Goal: Transaction & Acquisition: Subscribe to service/newsletter

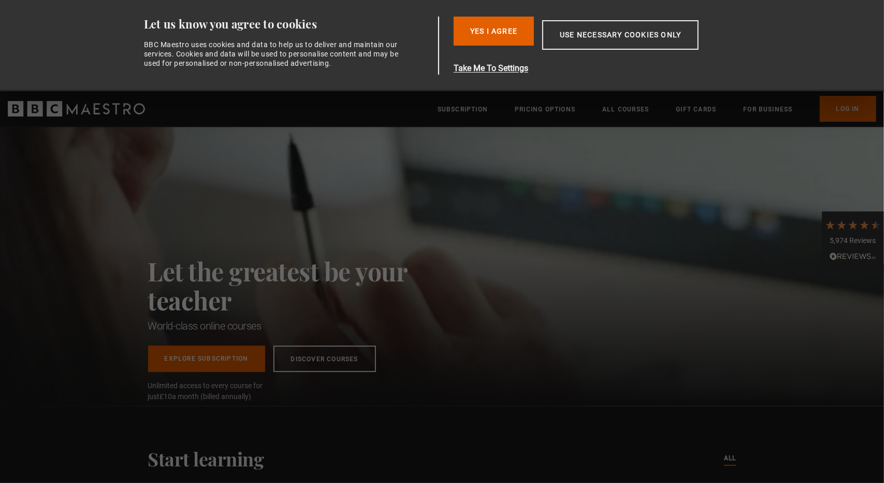
click at [494, 33] on button "Yes I Agree" at bounding box center [494, 31] width 80 height 29
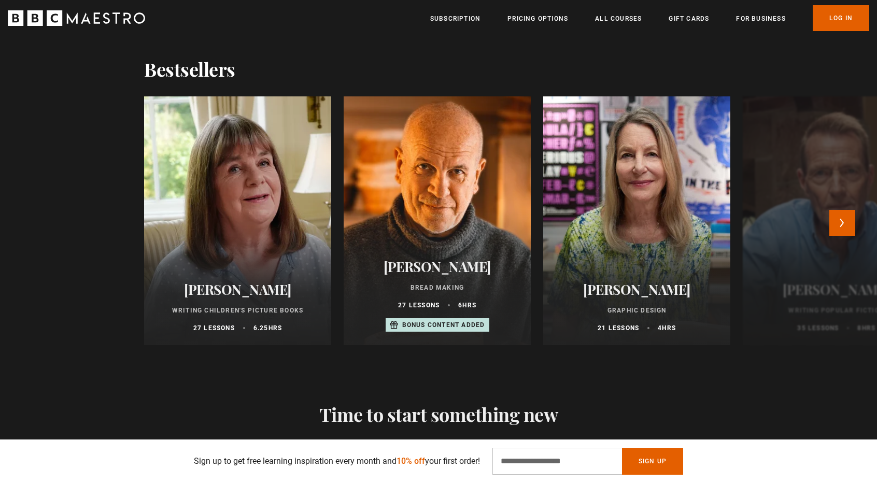
scroll to position [0, 271]
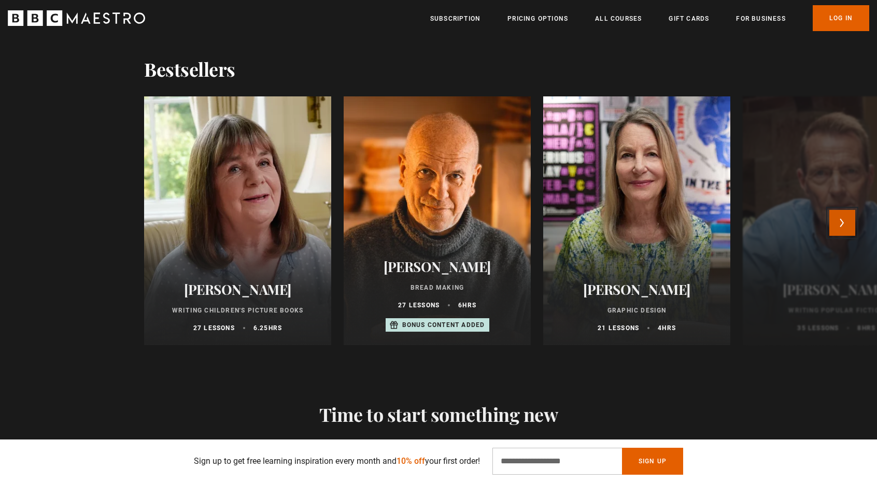
click at [855, 220] on button "Next" at bounding box center [842, 223] width 26 height 26
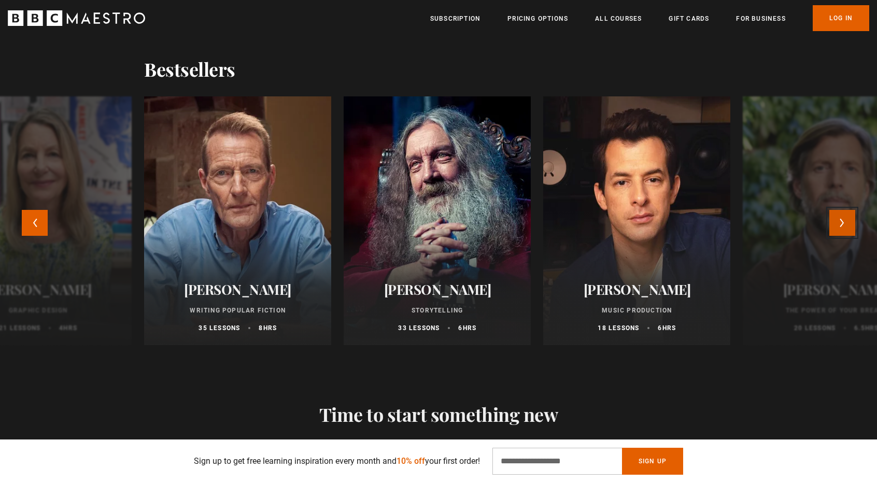
click at [855, 220] on button "Next" at bounding box center [842, 223] width 26 height 26
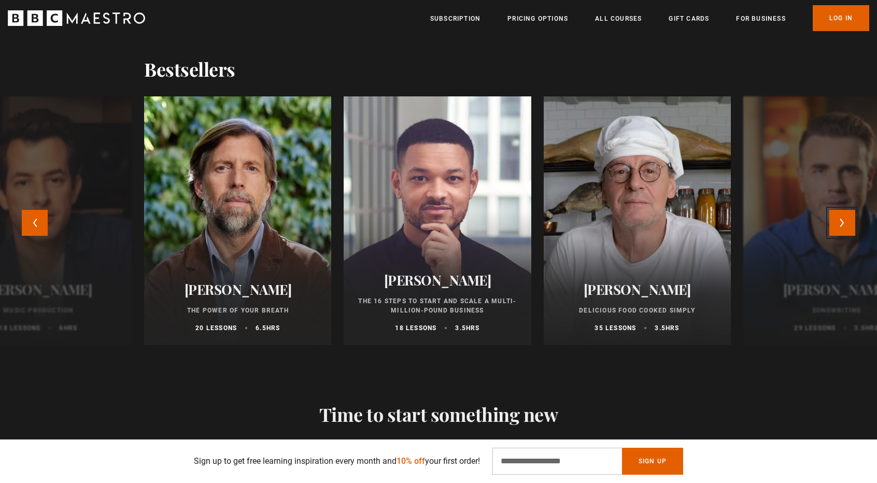
scroll to position [0, 407]
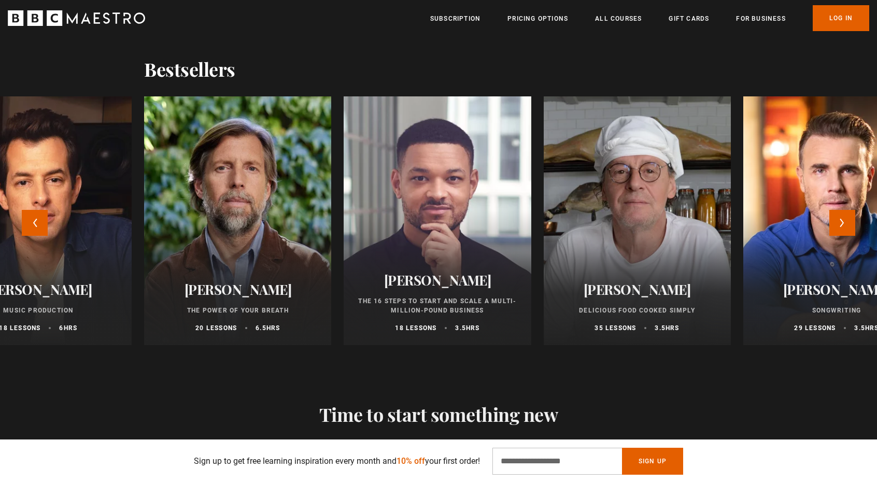
click at [0, 218] on div at bounding box center [38, 220] width 187 height 249
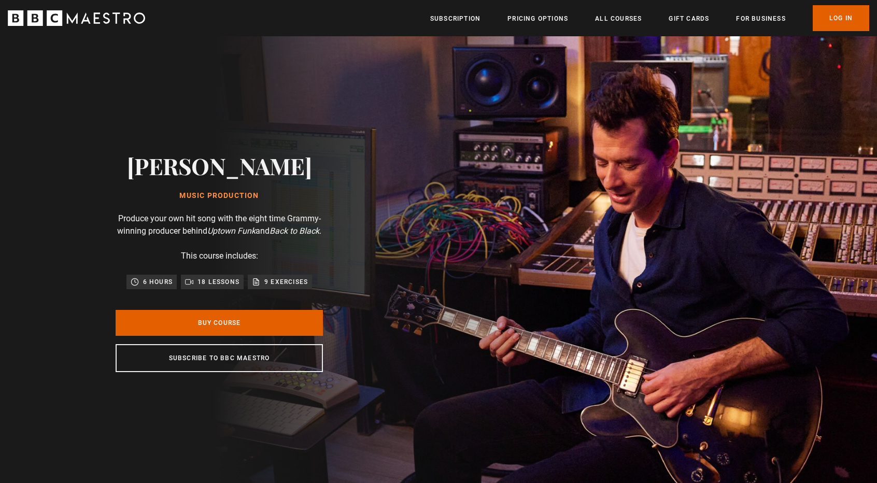
scroll to position [0, 136]
click at [219, 327] on link "Buy Course" at bounding box center [219, 323] width 207 height 26
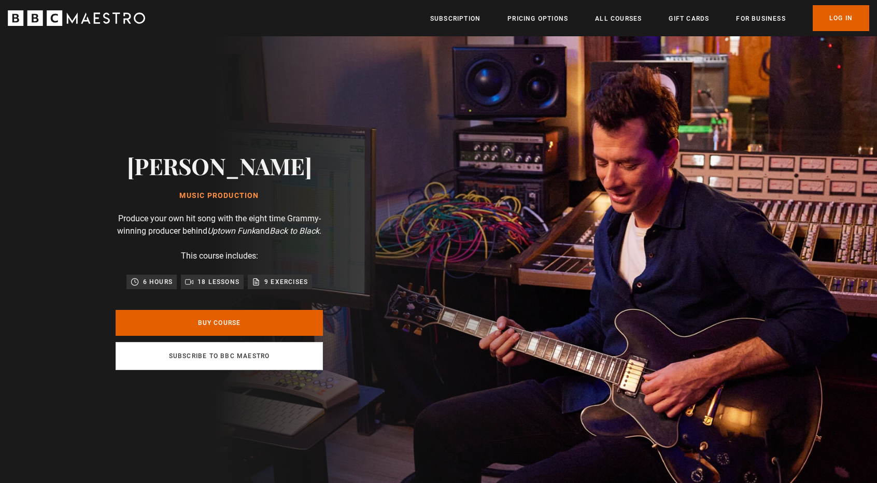
click at [270, 365] on link "Subscribe to BBC Maestro" at bounding box center [219, 356] width 207 height 28
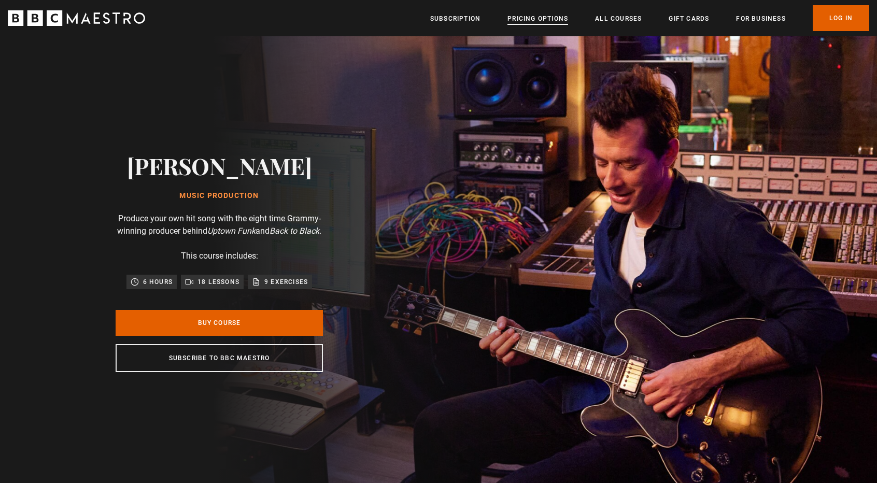
click at [536, 17] on link "Pricing Options" at bounding box center [537, 18] width 61 height 10
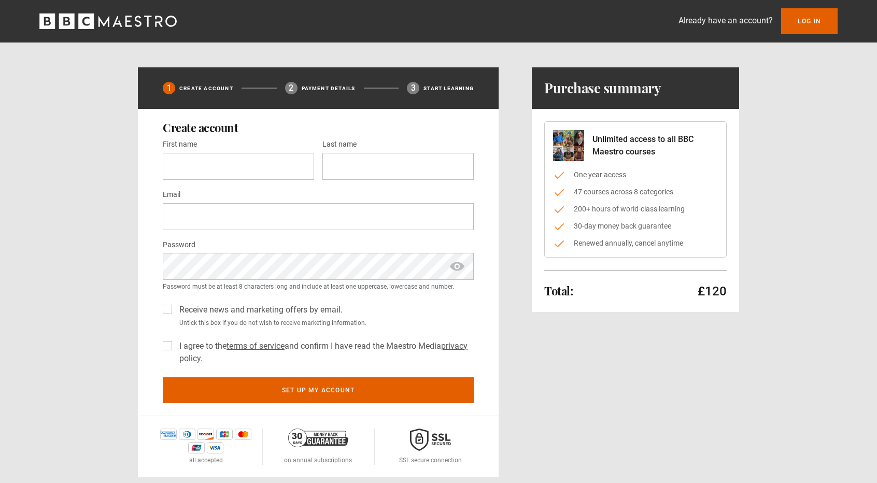
drag, startPoint x: 578, startPoint y: 225, endPoint x: 662, endPoint y: 227, distance: 84.5
click at [662, 227] on li "30-day money back guarantee" at bounding box center [635, 226] width 165 height 11
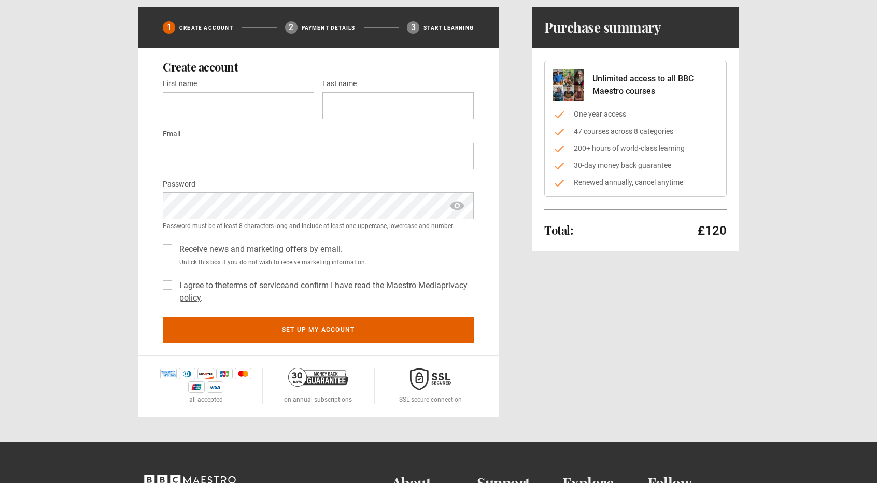
scroll to position [104, 0]
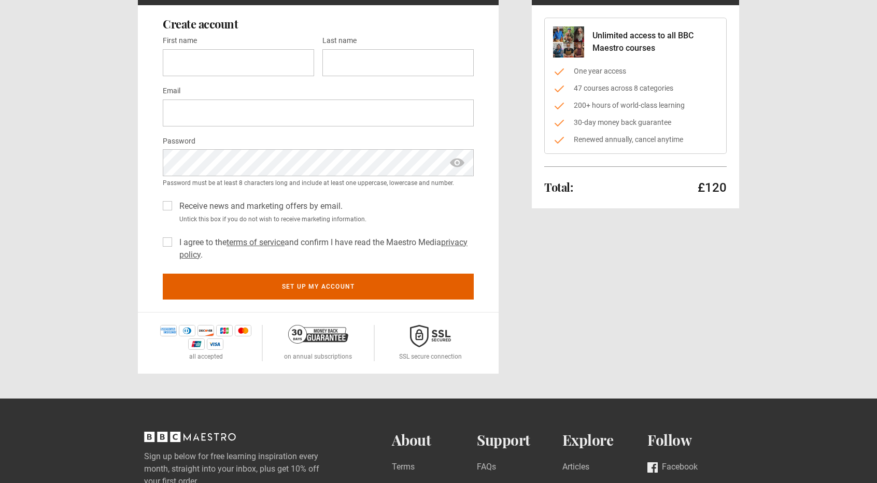
click at [718, 184] on p "£120" at bounding box center [711, 187] width 29 height 17
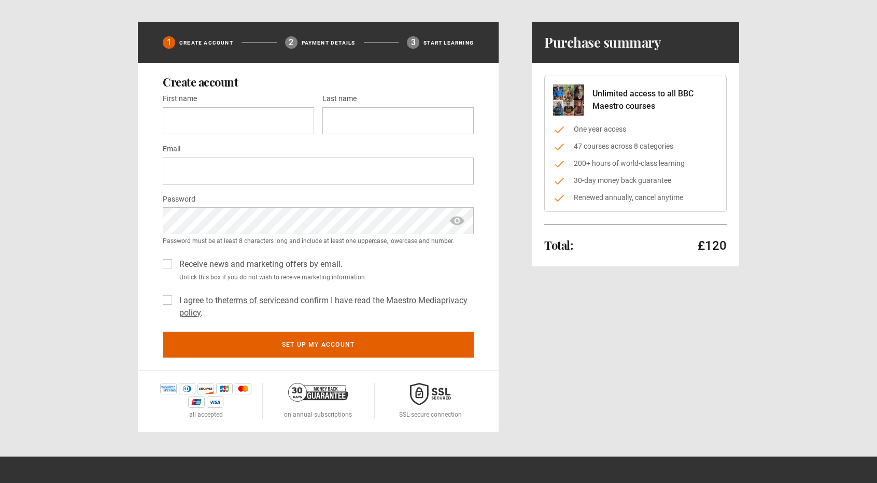
scroll to position [0, 0]
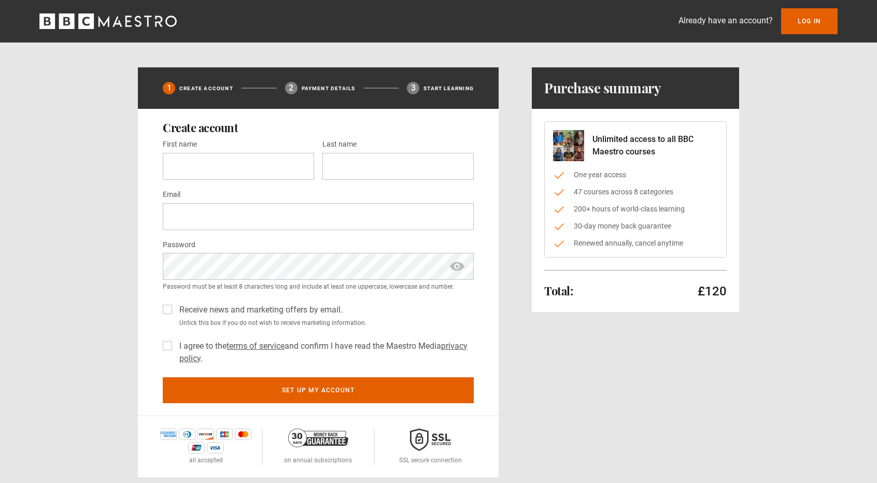
click at [570, 89] on h1 "Purchase summary" at bounding box center [602, 88] width 117 height 17
click at [570, 90] on h1 "Purchase summary" at bounding box center [602, 88] width 117 height 17
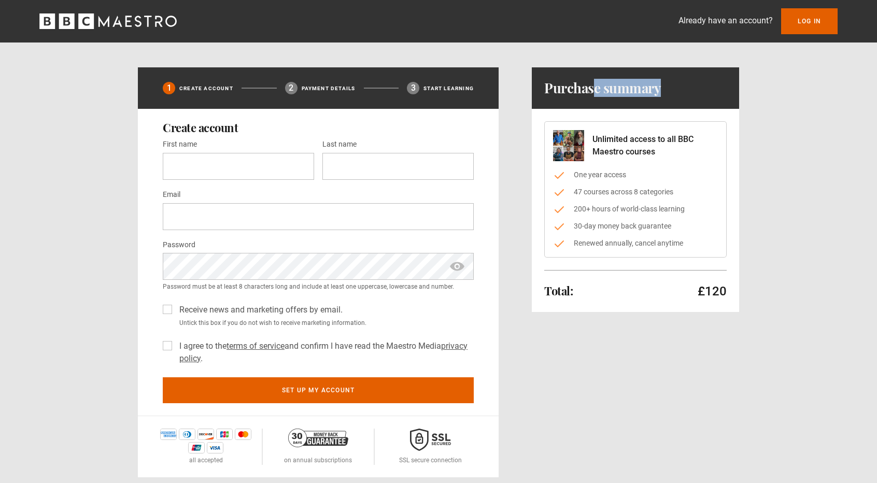
click at [570, 90] on h1 "Purchase summary" at bounding box center [602, 88] width 117 height 17
click at [573, 91] on h1 "Purchase summary" at bounding box center [602, 88] width 117 height 17
click at [578, 93] on h1 "Purchase summary" at bounding box center [602, 88] width 117 height 17
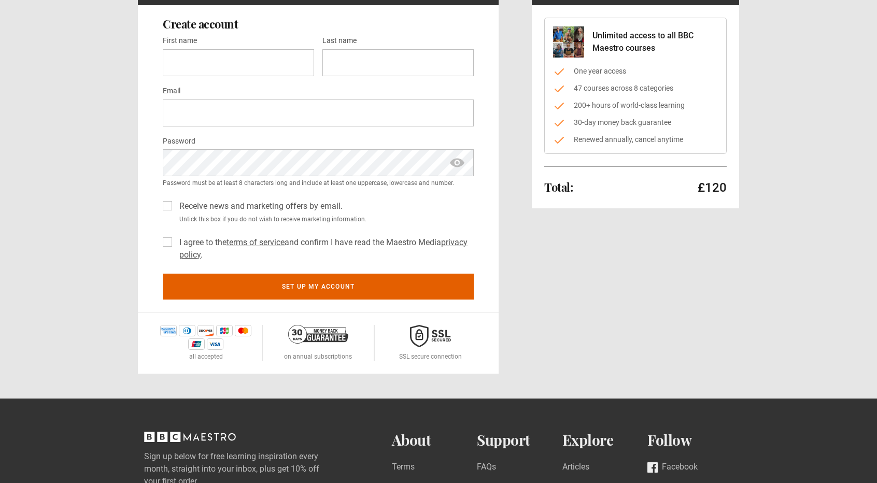
click at [715, 196] on div "Unlimited access to all BBC Maestro courses One year access 47 courses across 8…" at bounding box center [635, 106] width 207 height 203
drag, startPoint x: 572, startPoint y: 139, endPoint x: 700, endPoint y: 142, distance: 128.0
click at [700, 142] on li "Renewed annually, cancel anytime" at bounding box center [635, 139] width 165 height 11
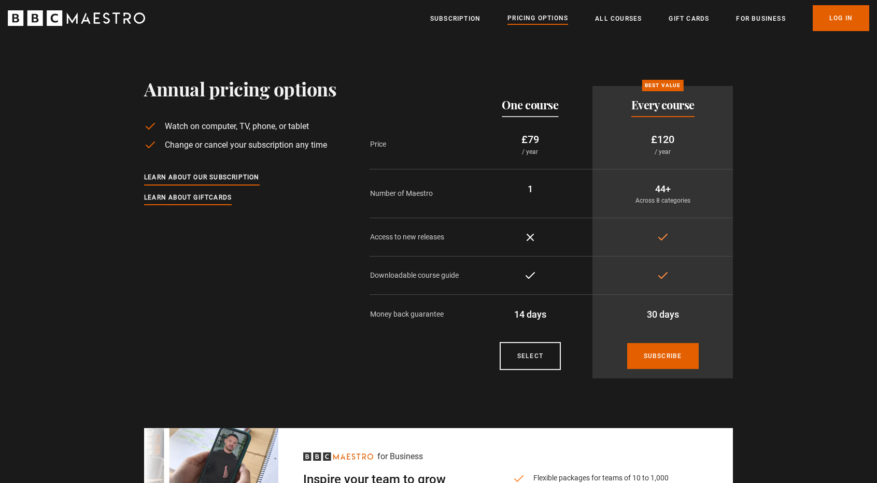
drag, startPoint x: 678, startPoint y: 141, endPoint x: 631, endPoint y: 139, distance: 46.7
click at [631, 139] on p "£120" at bounding box center [662, 140] width 124 height 16
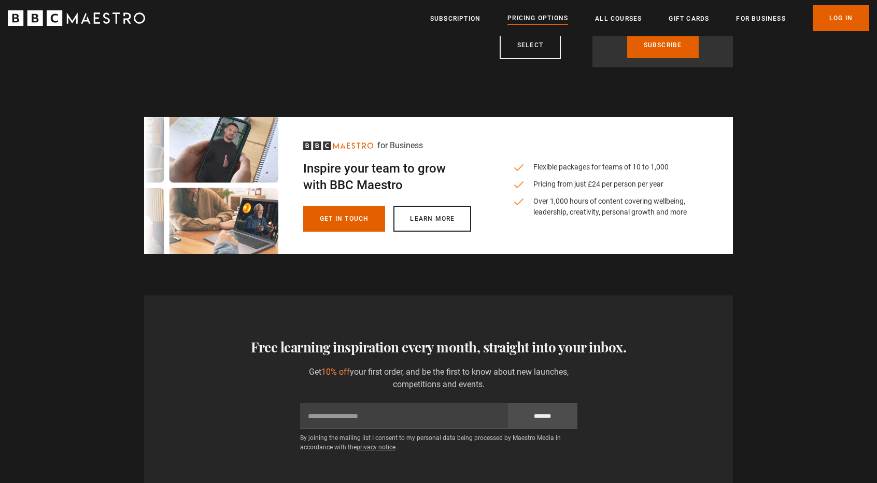
scroll to position [518, 0]
